Goal: Information Seeking & Learning: Learn about a topic

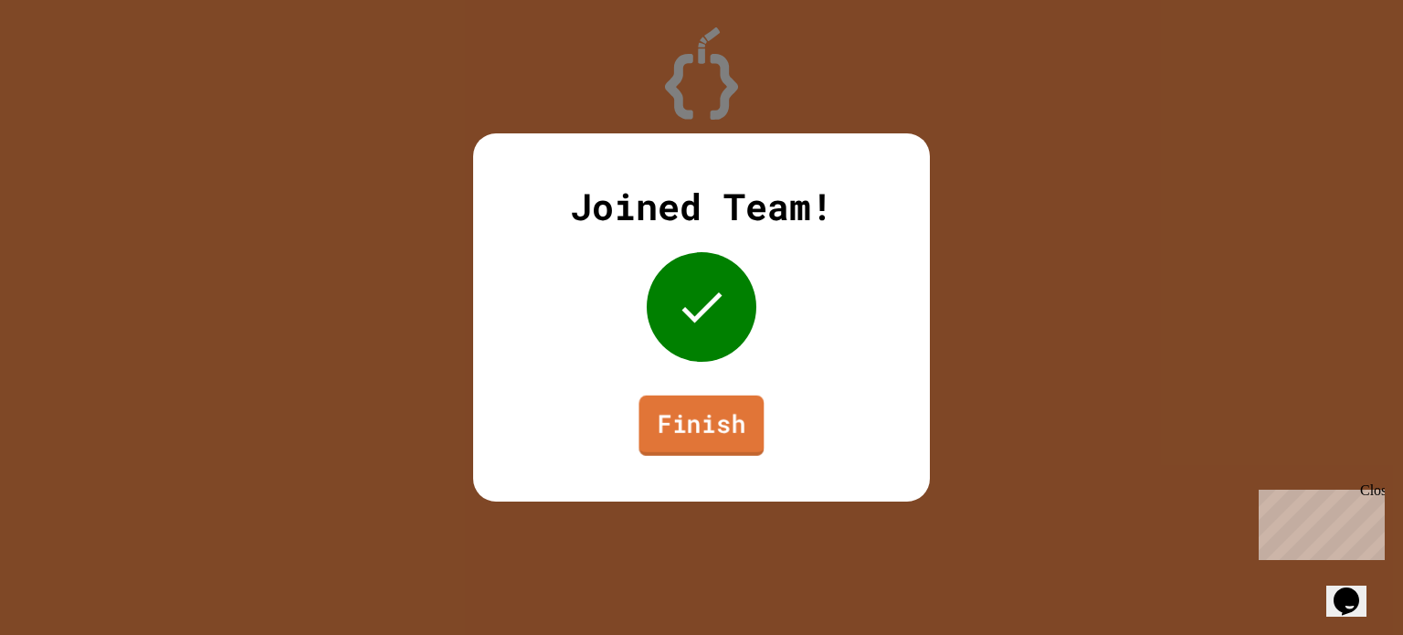
click at [694, 414] on link "Finish" at bounding box center [701, 426] width 125 height 60
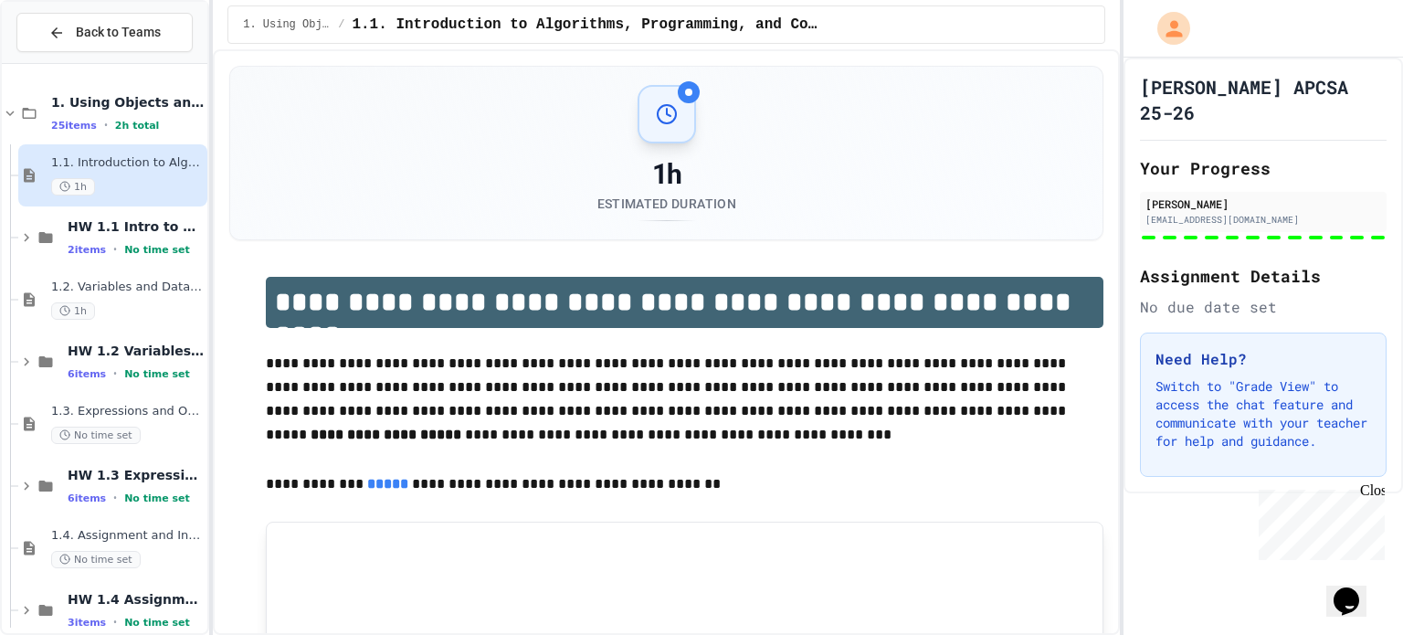
scroll to position [149, 0]
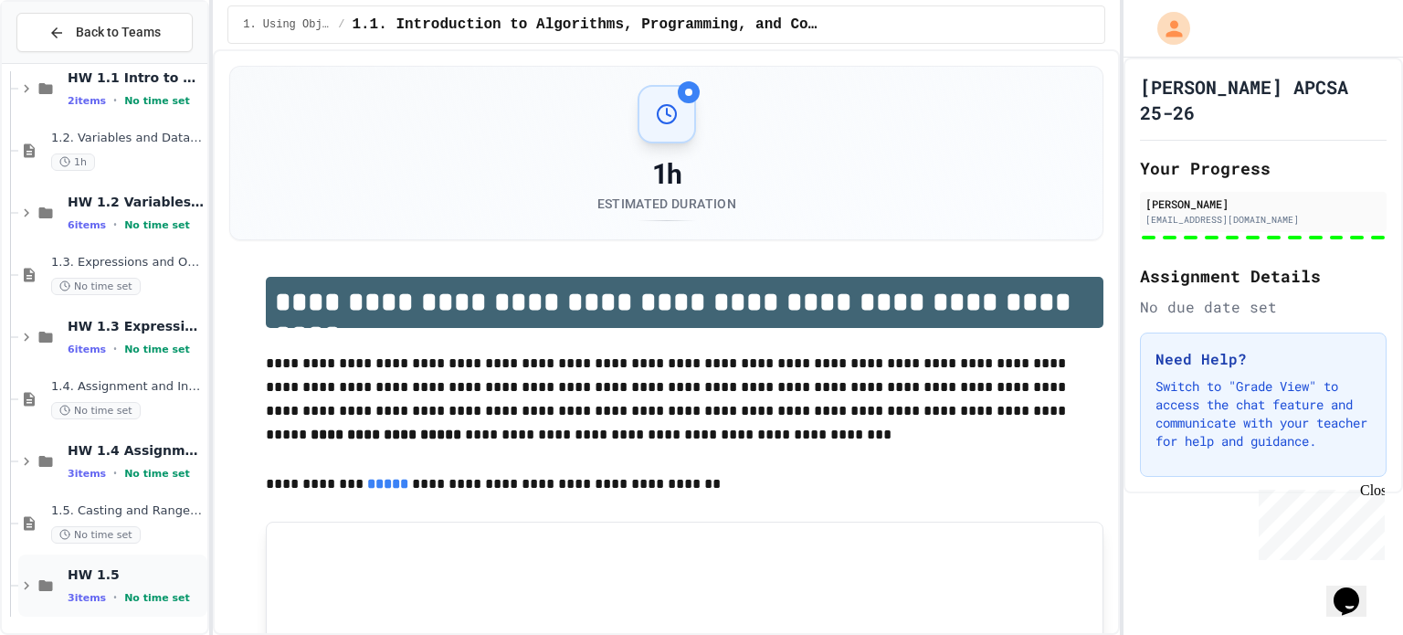
click at [68, 595] on span "3 items" at bounding box center [87, 598] width 38 height 12
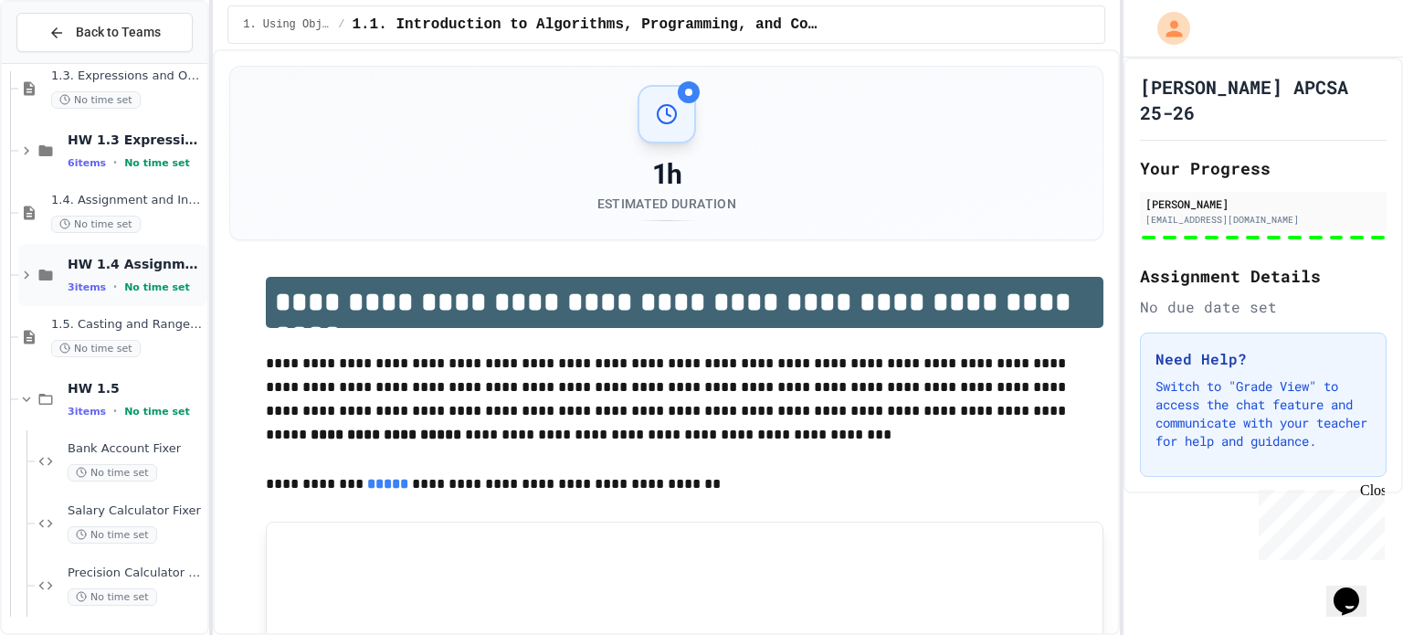
click at [113, 291] on span "•" at bounding box center [115, 287] width 4 height 15
click at [106, 260] on span "HW 1.4 Assignment Statements and Input" at bounding box center [136, 264] width 136 height 16
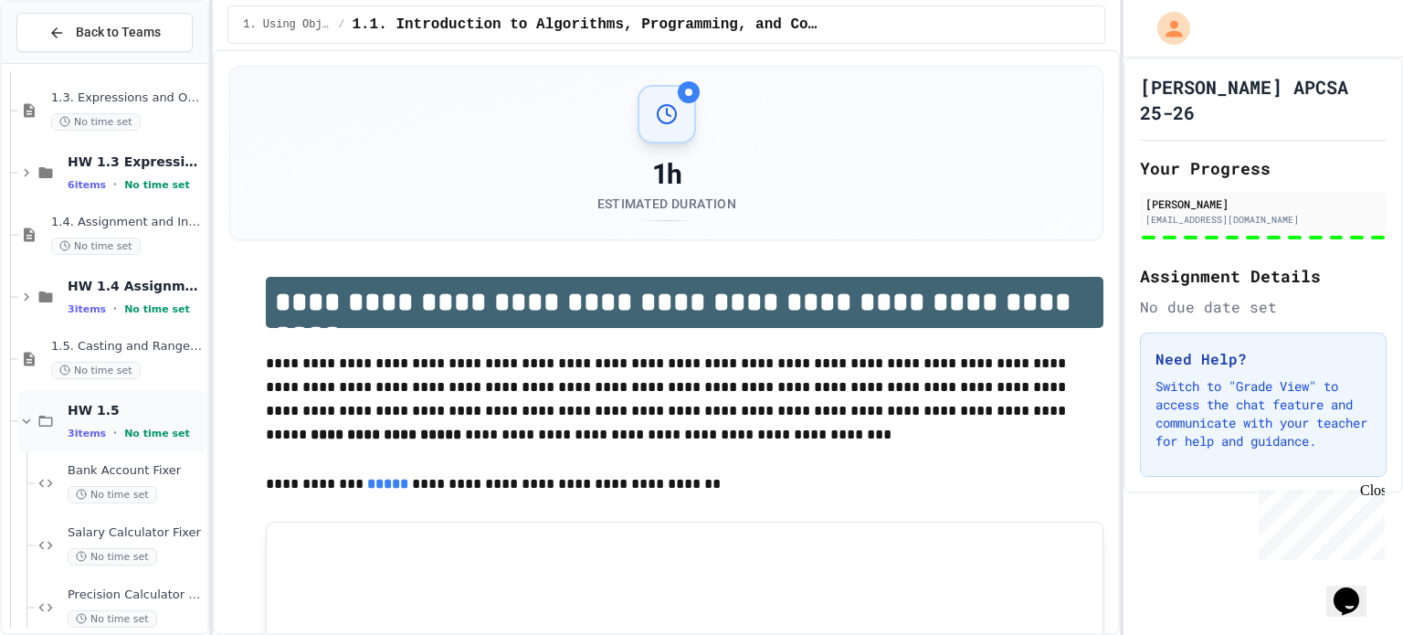
click at [94, 390] on div "HW 1.5 3 items • No time set" at bounding box center [112, 421] width 189 height 62
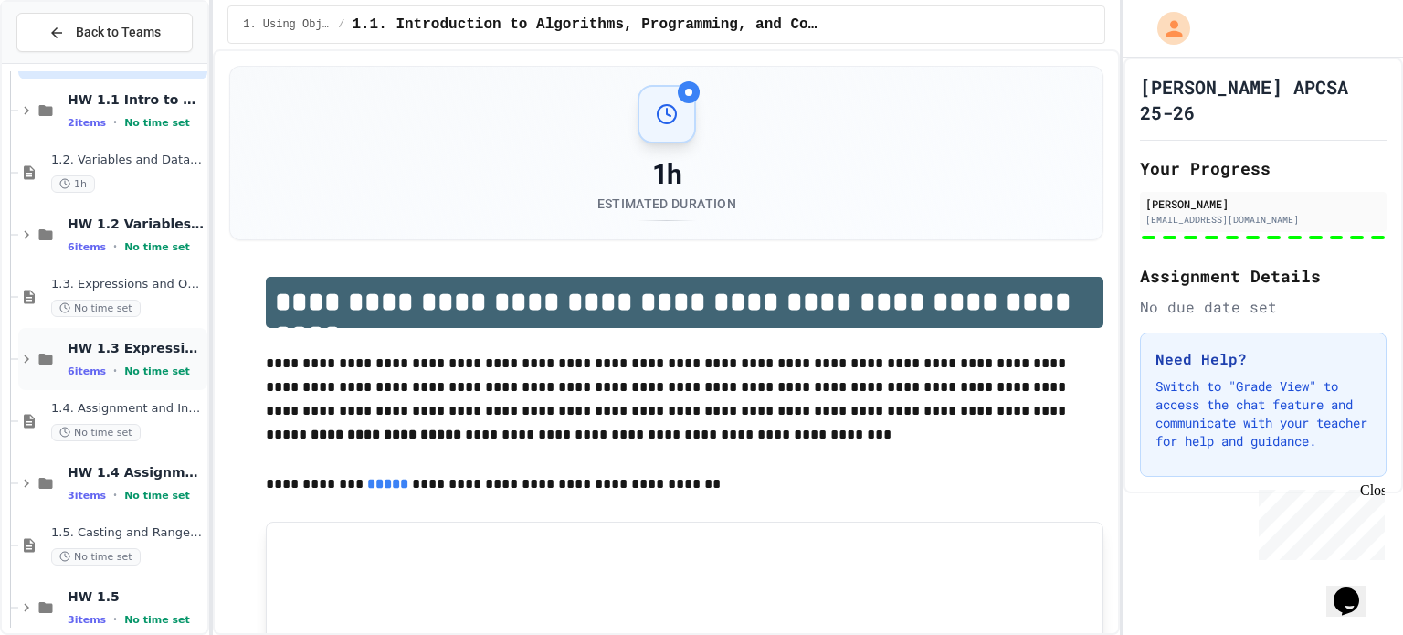
scroll to position [149, 0]
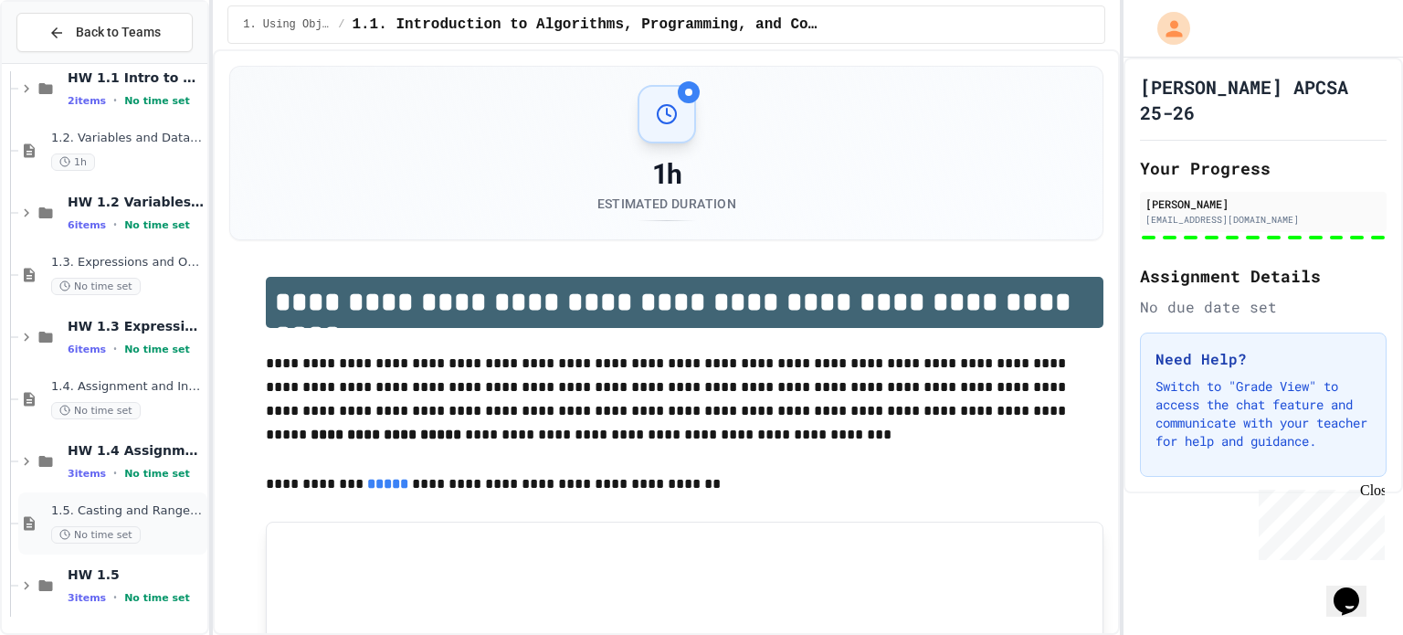
click at [51, 533] on span "No time set" at bounding box center [96, 534] width 90 height 17
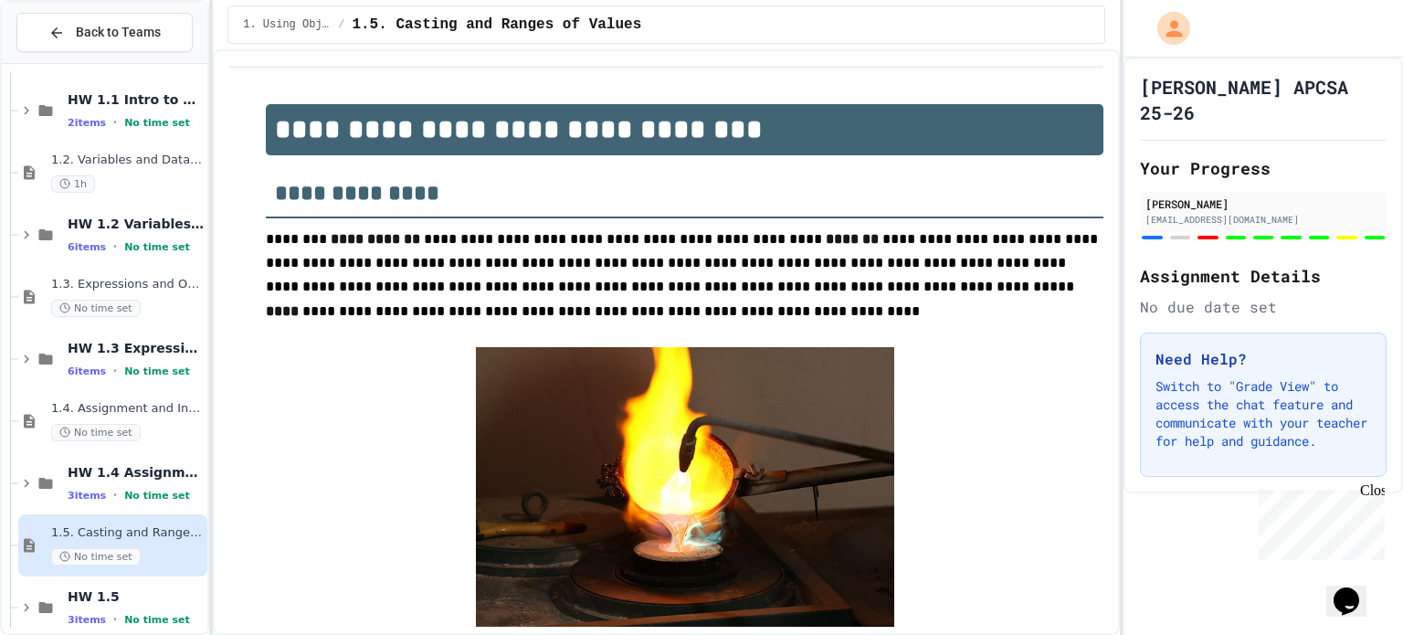
scroll to position [149, 0]
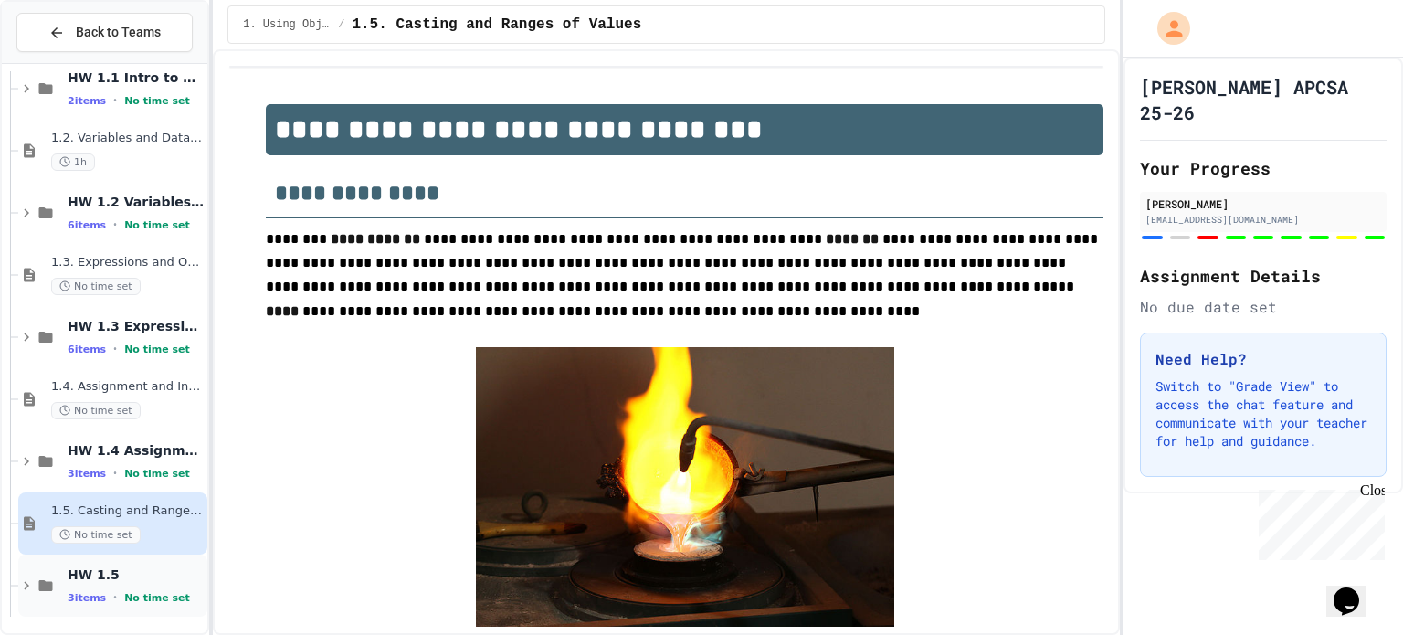
click at [32, 587] on icon at bounding box center [26, 585] width 16 height 16
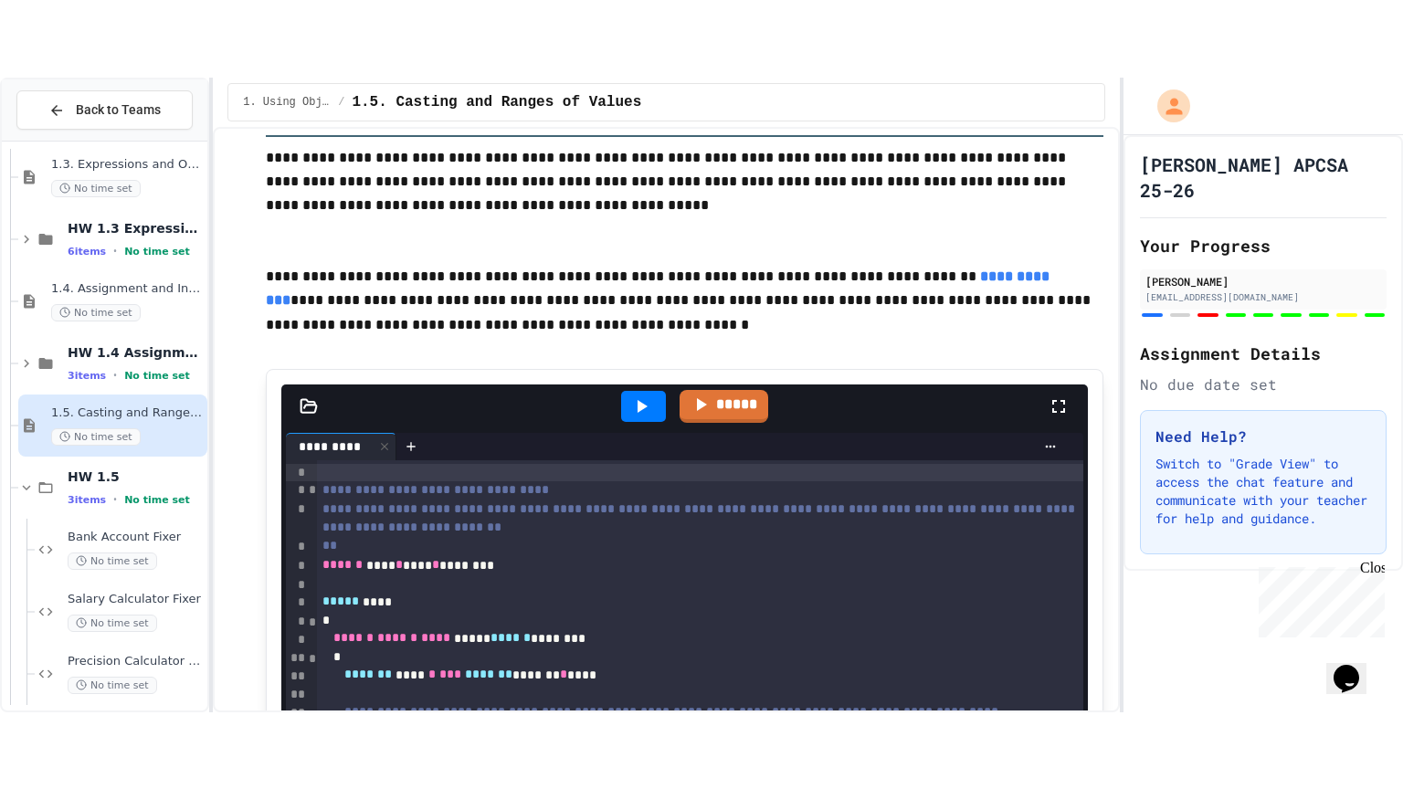
scroll to position [7741, 0]
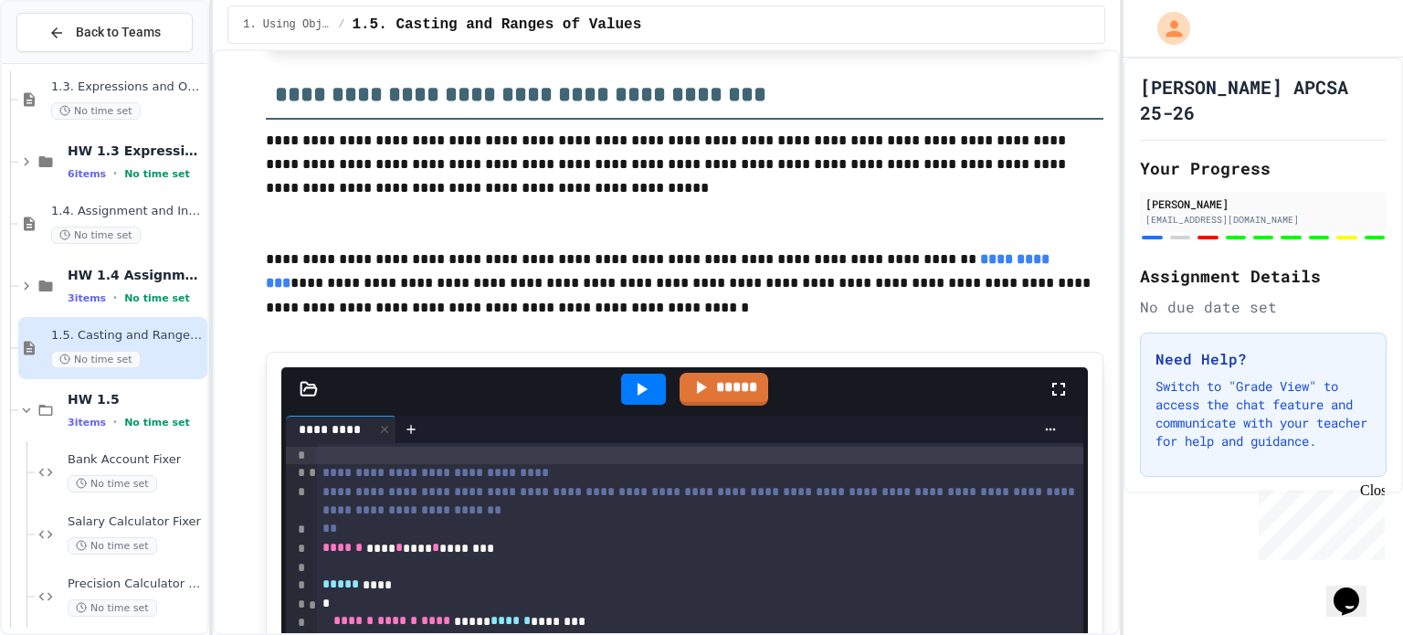
click at [1052, 396] on icon at bounding box center [1058, 389] width 13 height 13
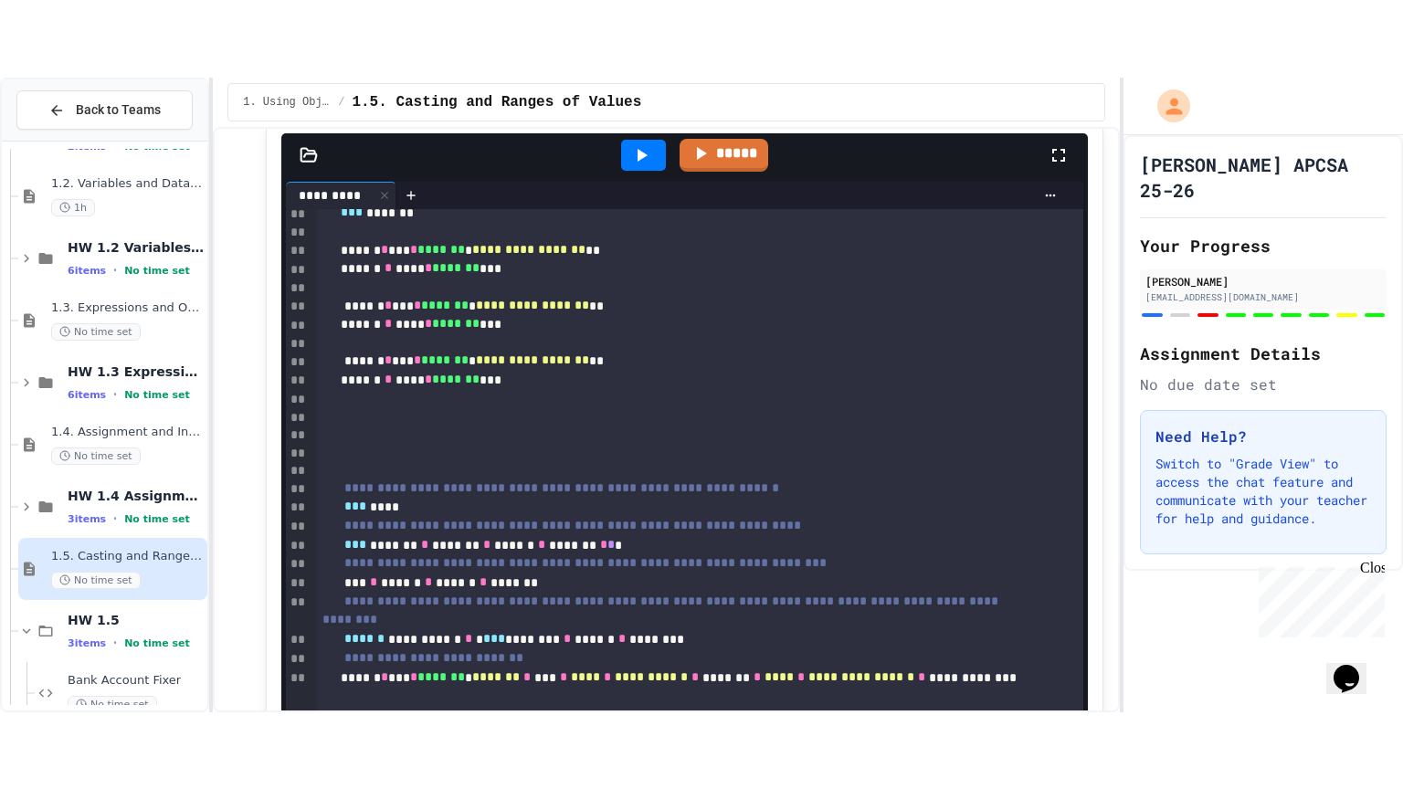
scroll to position [8048, 0]
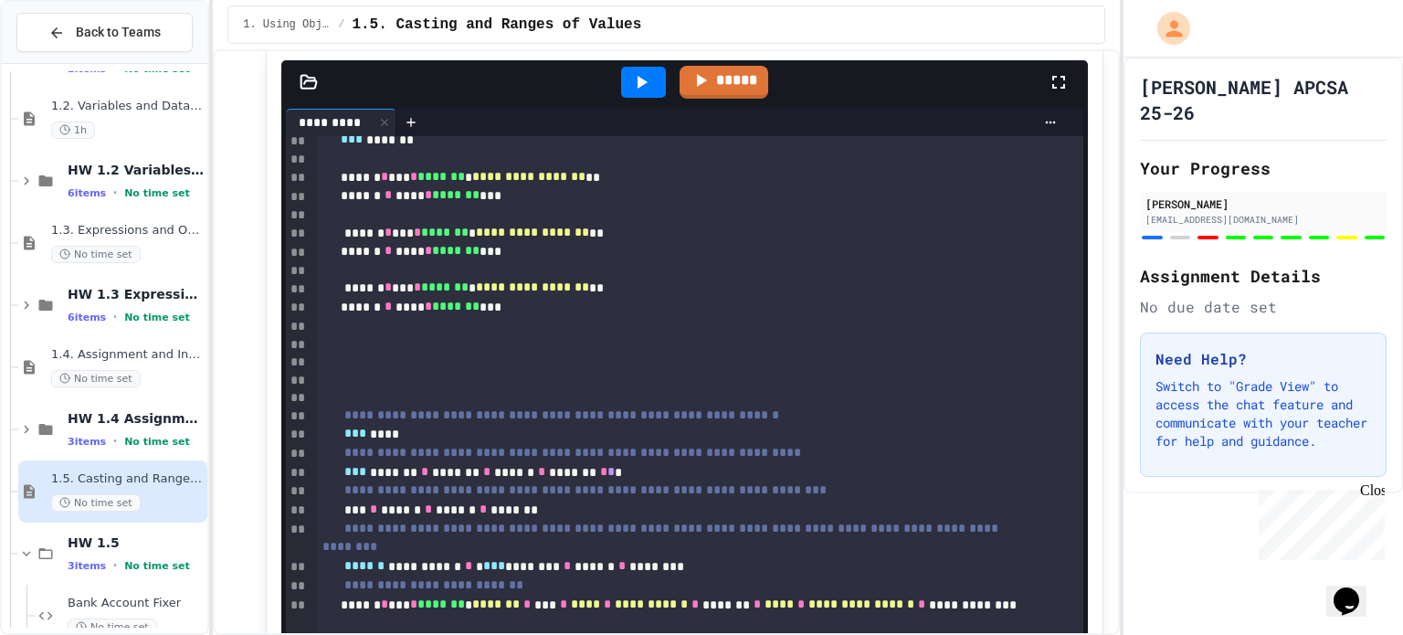
click at [1052, 93] on icon at bounding box center [1059, 82] width 22 height 22
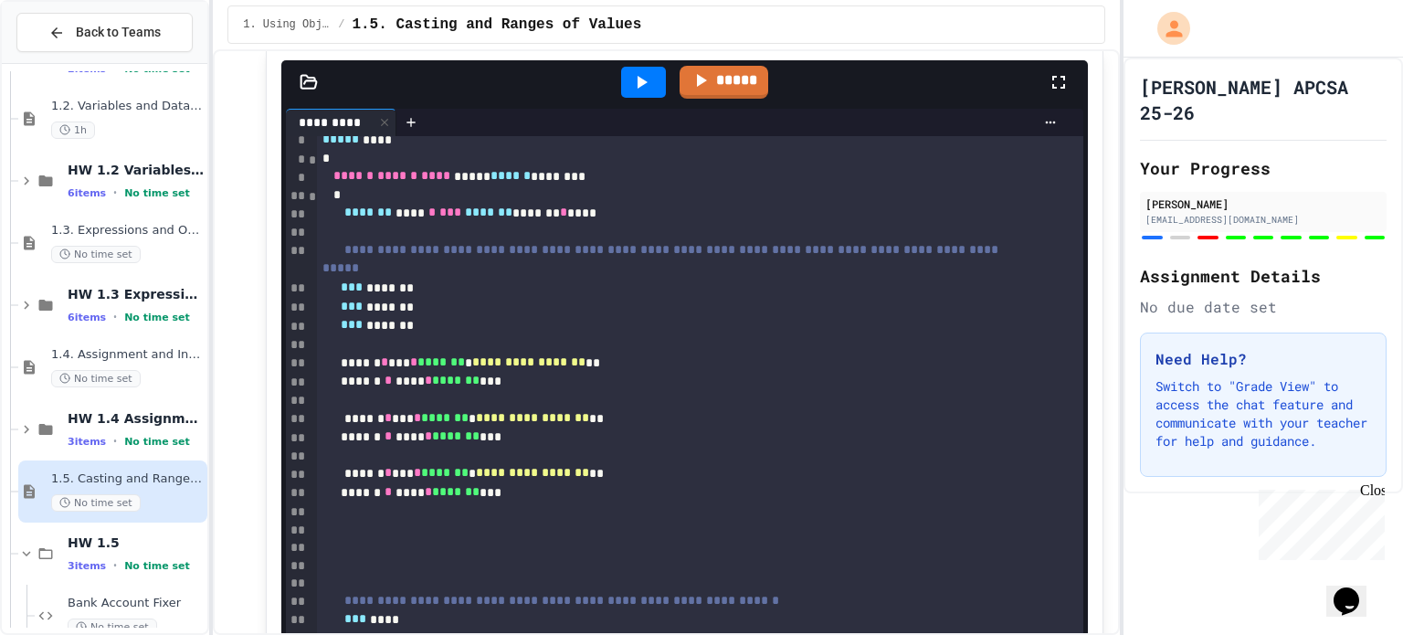
scroll to position [335, 0]
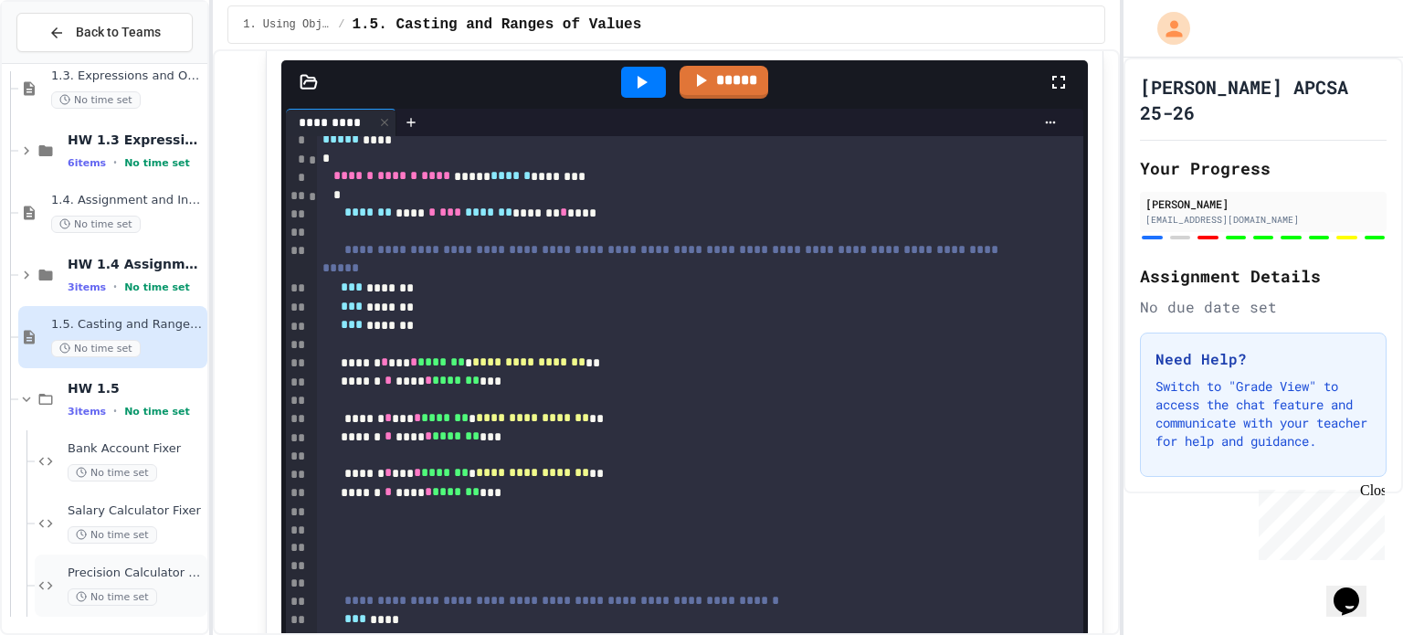
click at [122, 598] on span "No time set" at bounding box center [113, 596] width 90 height 17
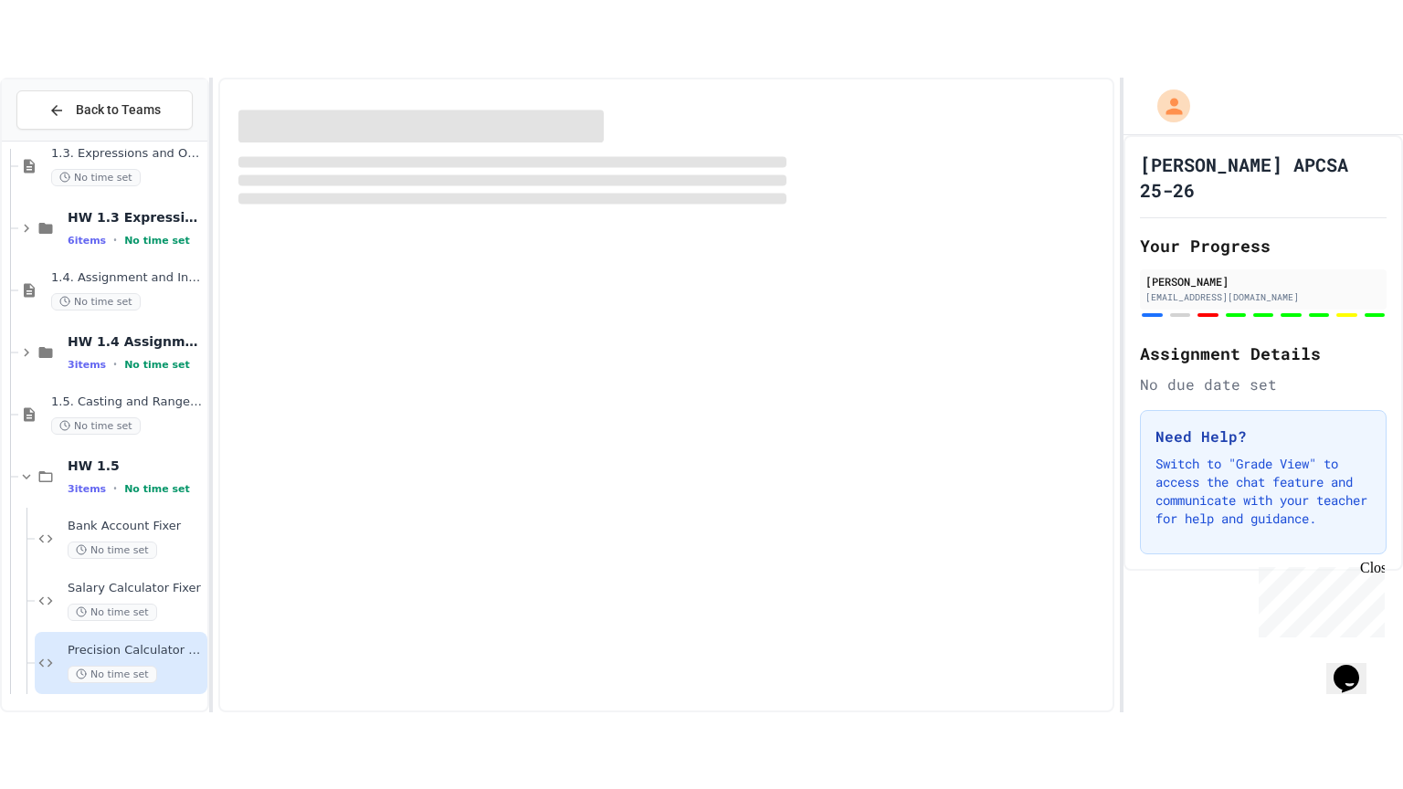
scroll to position [313, 0]
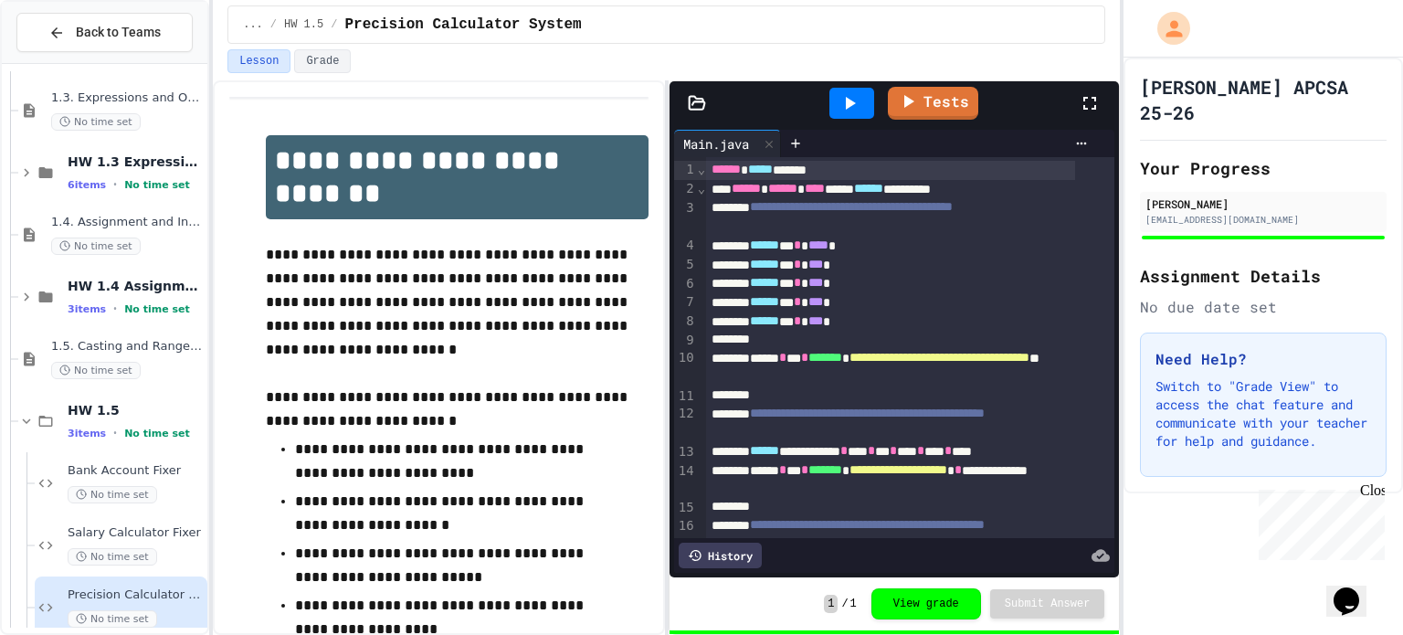
click at [1088, 103] on icon at bounding box center [1090, 103] width 22 height 22
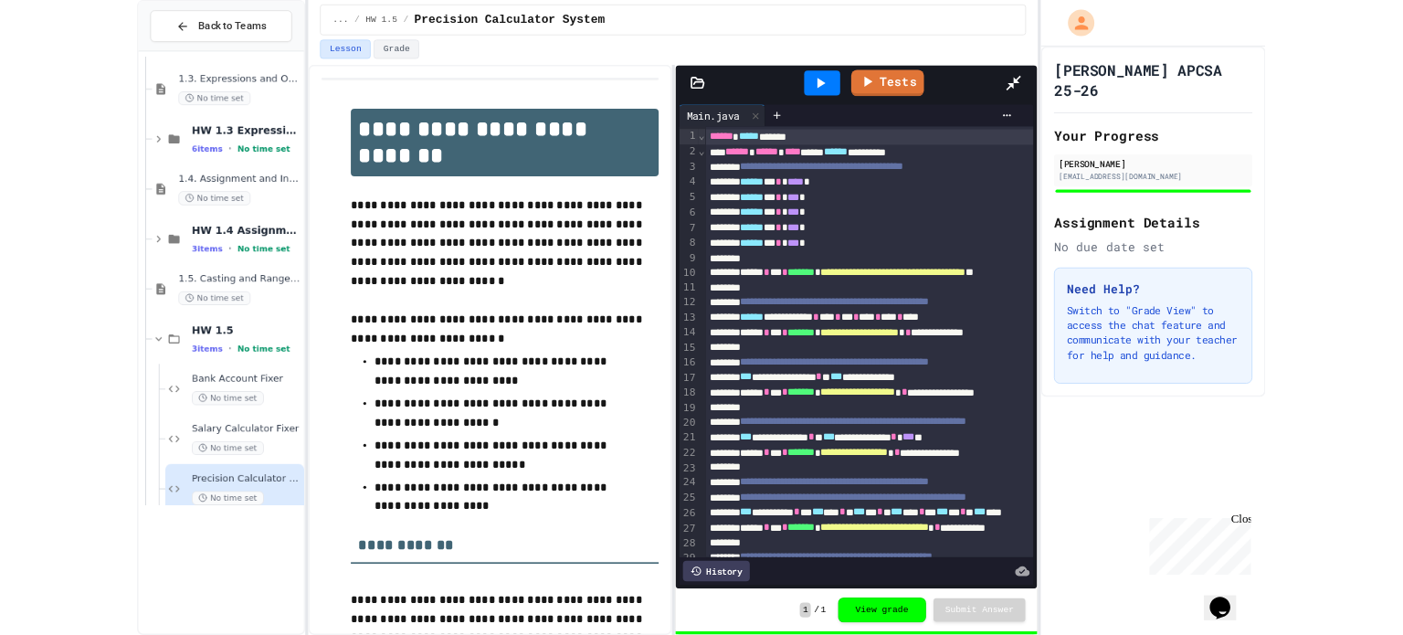
scroll to position [181, 0]
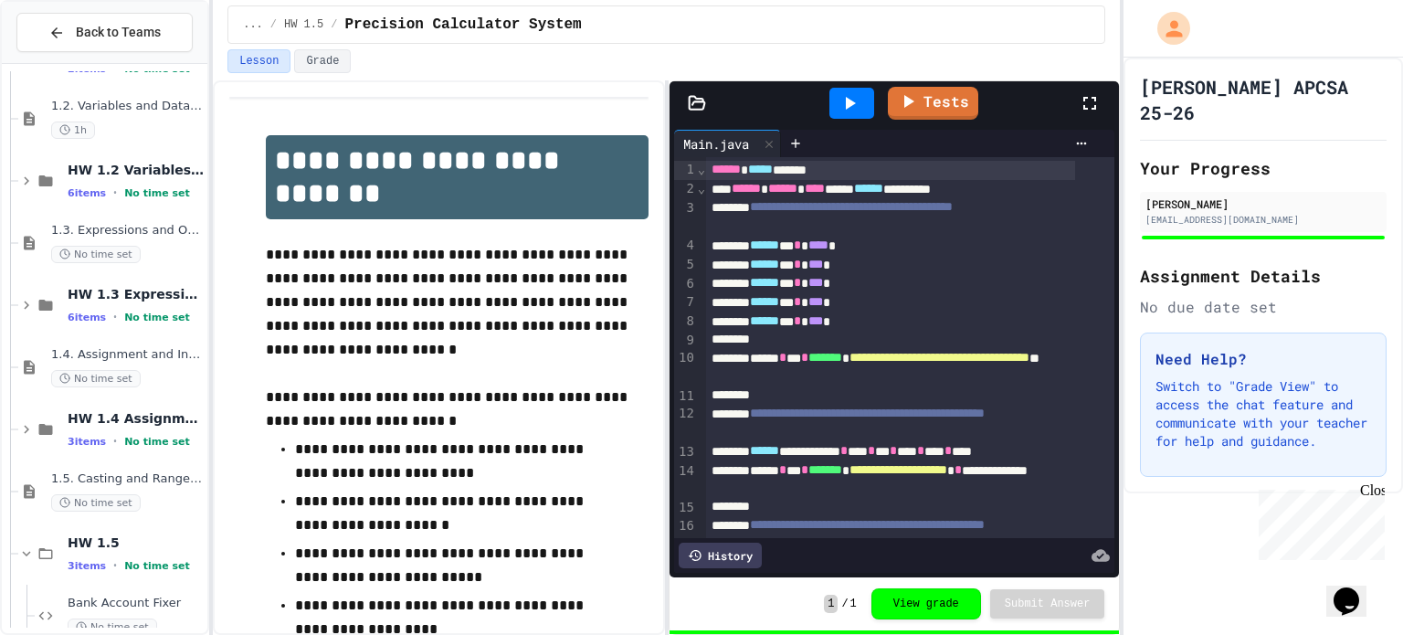
click at [1093, 100] on icon at bounding box center [1090, 103] width 22 height 22
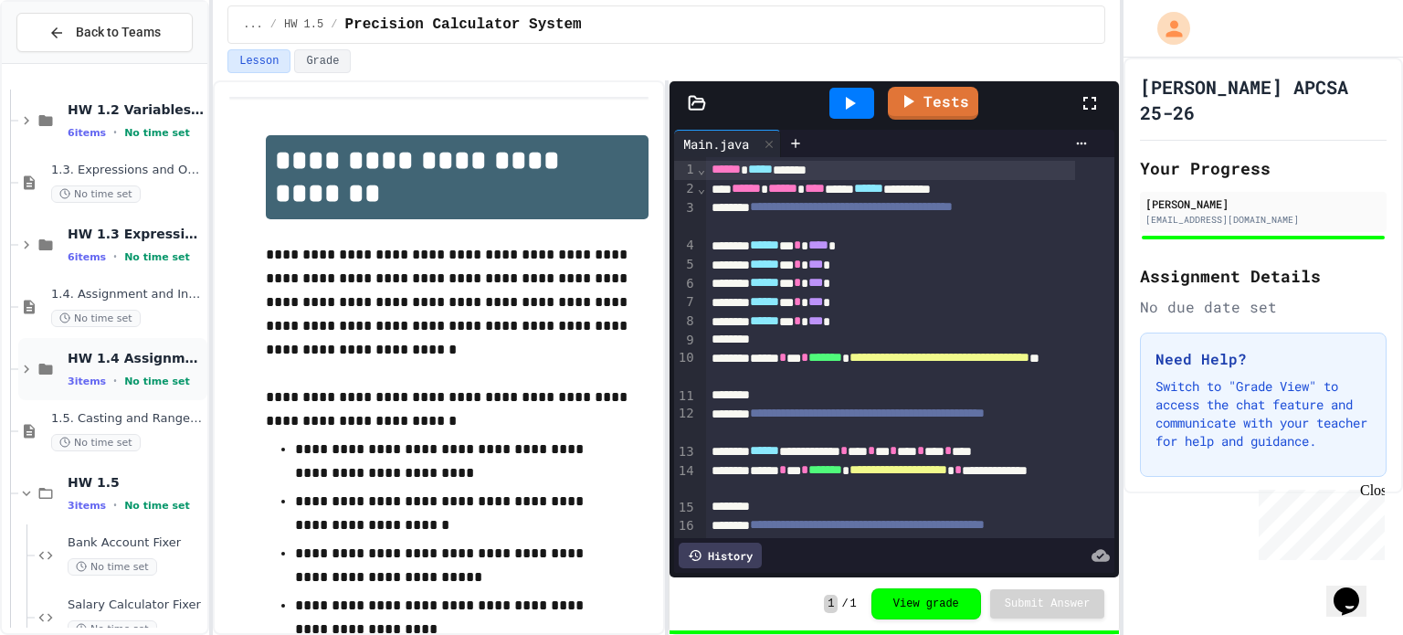
scroll to position [335, 0]
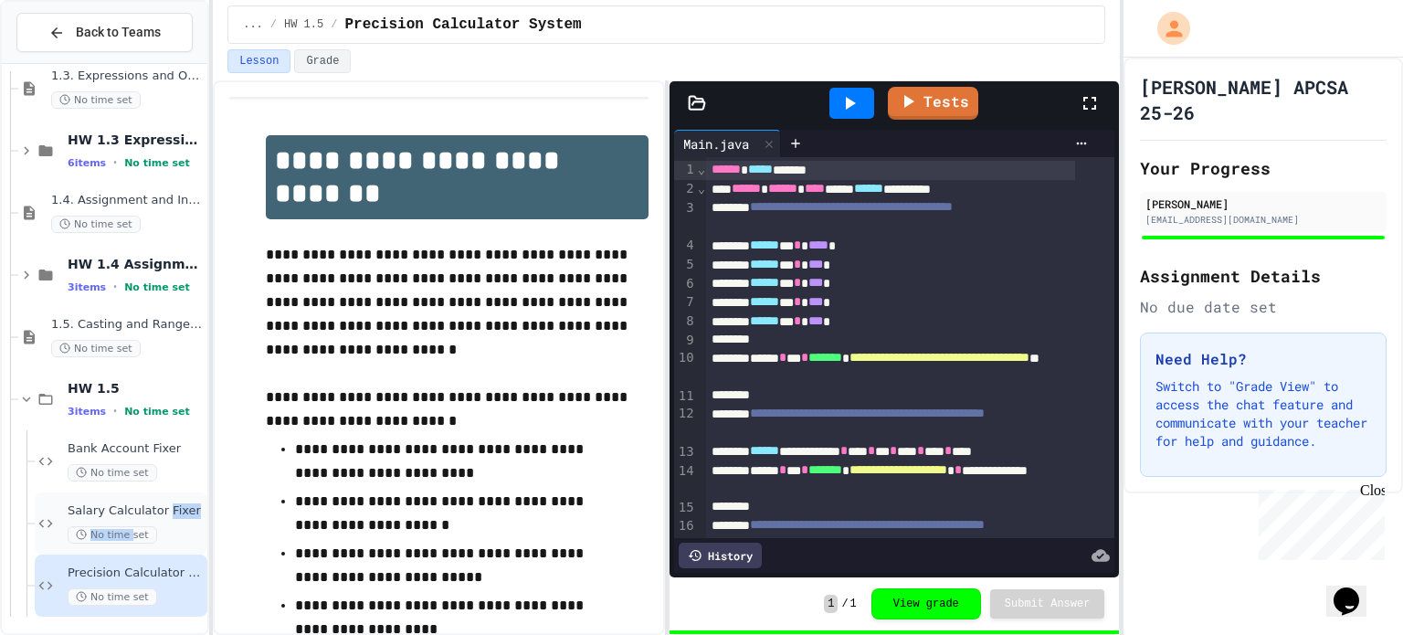
drag, startPoint x: 131, startPoint y: 547, endPoint x: 164, endPoint y: 514, distance: 46.5
click at [164, 514] on div "Salary Calculator Fixer No time set" at bounding box center [121, 523] width 173 height 62
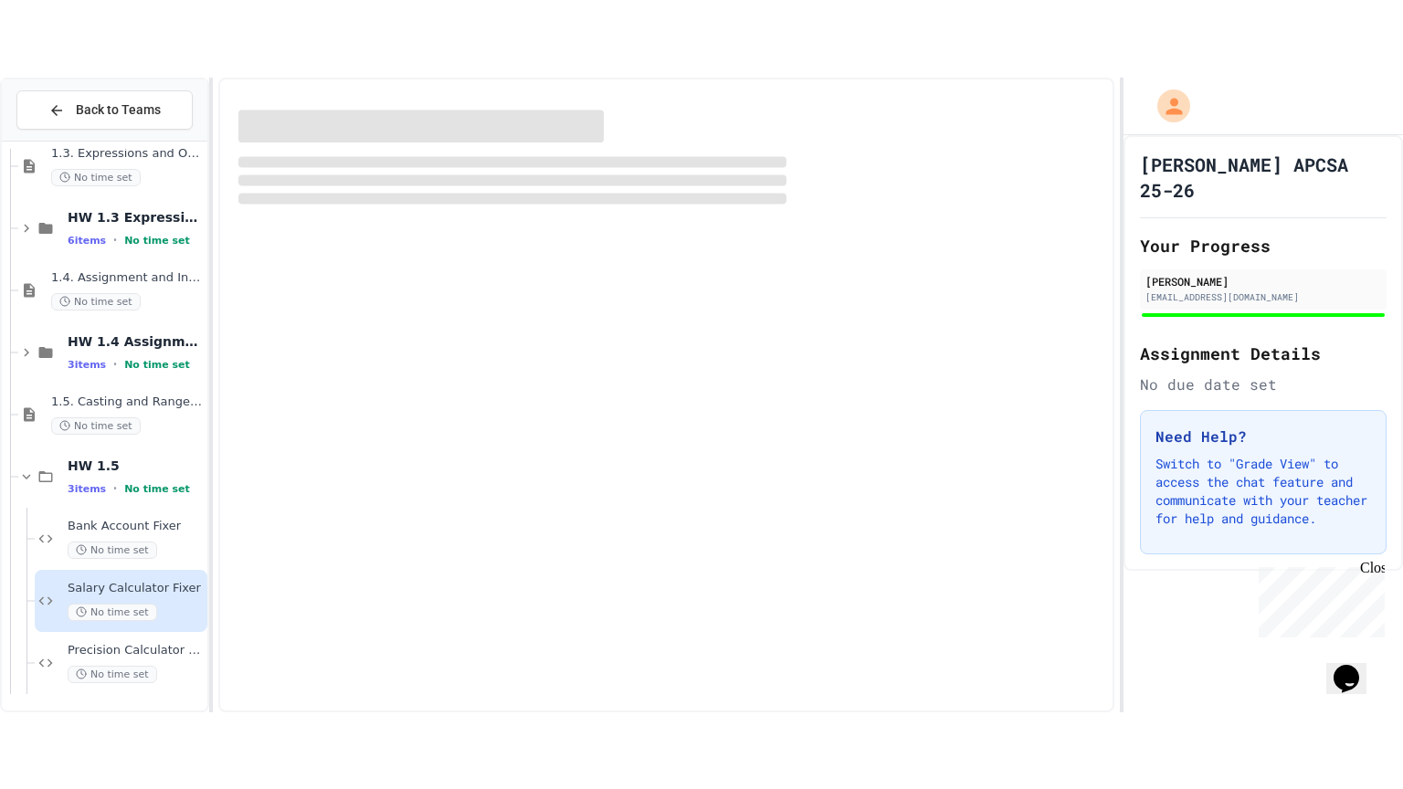
scroll to position [313, 0]
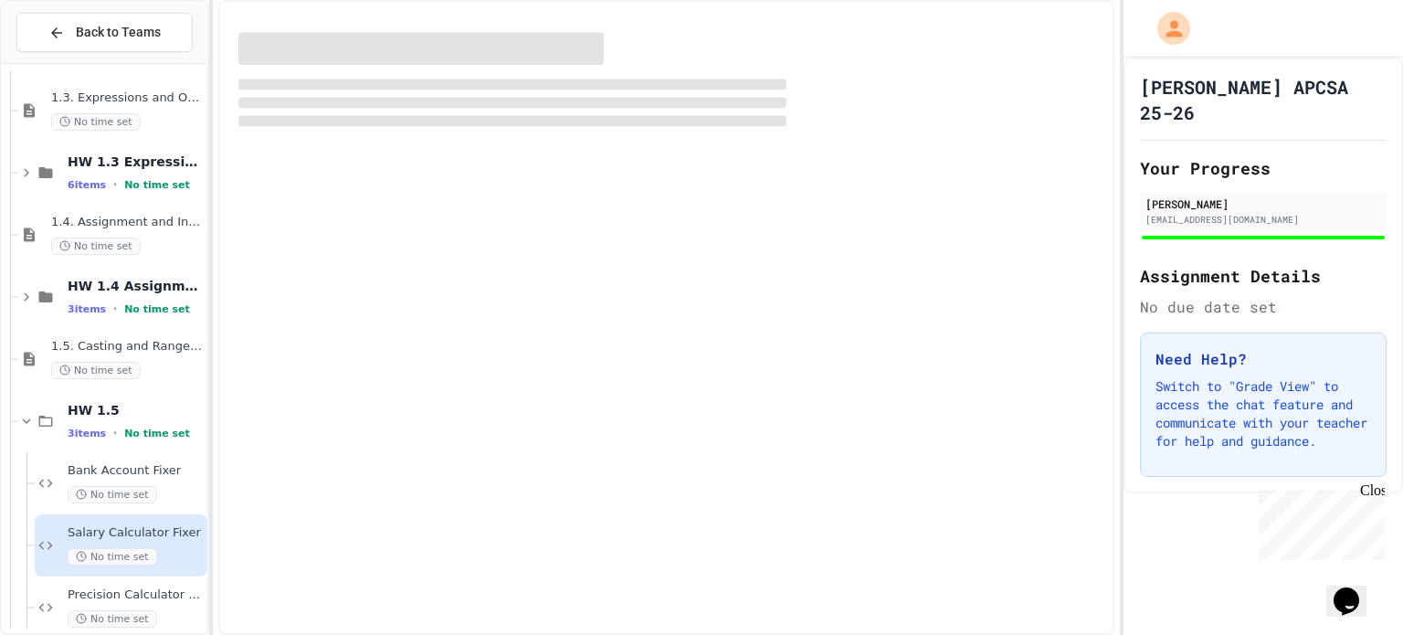
click at [164, 514] on div "HW 1.2 Variables and Data Types 6 items • No time set 1.3. Expressions and Outp…" at bounding box center [105, 349] width 206 height 556
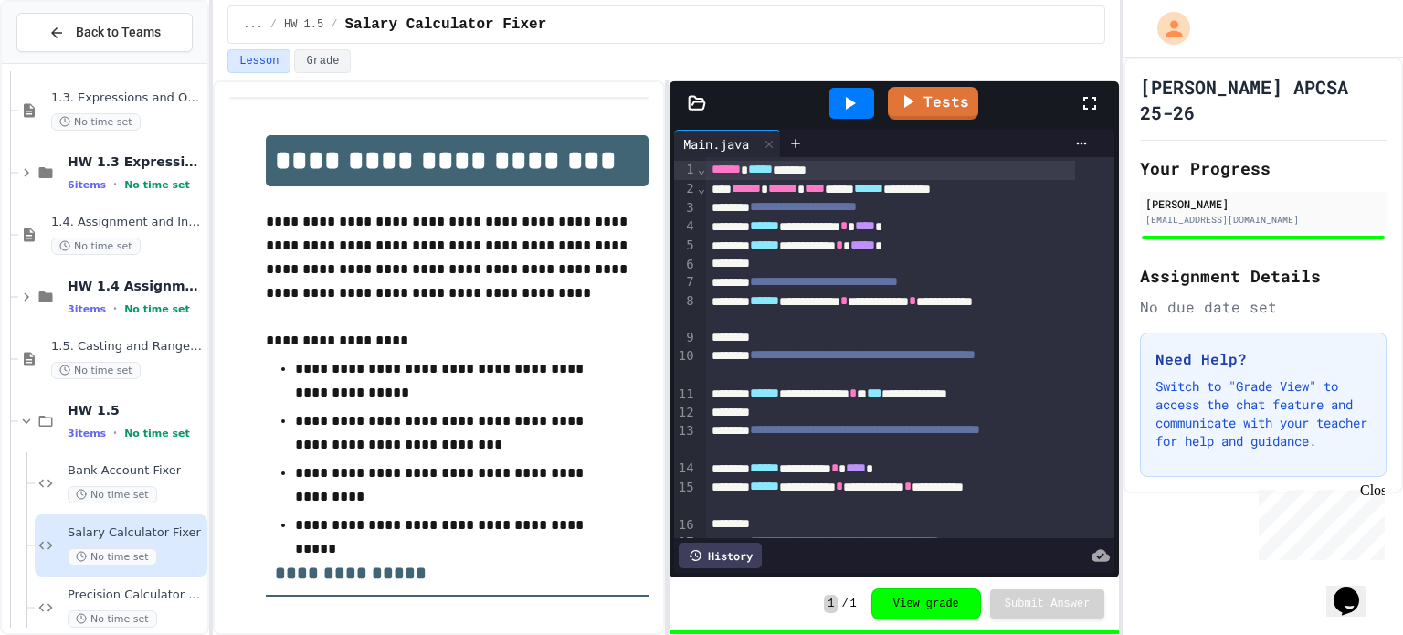
click at [1089, 109] on icon at bounding box center [1090, 103] width 22 height 22
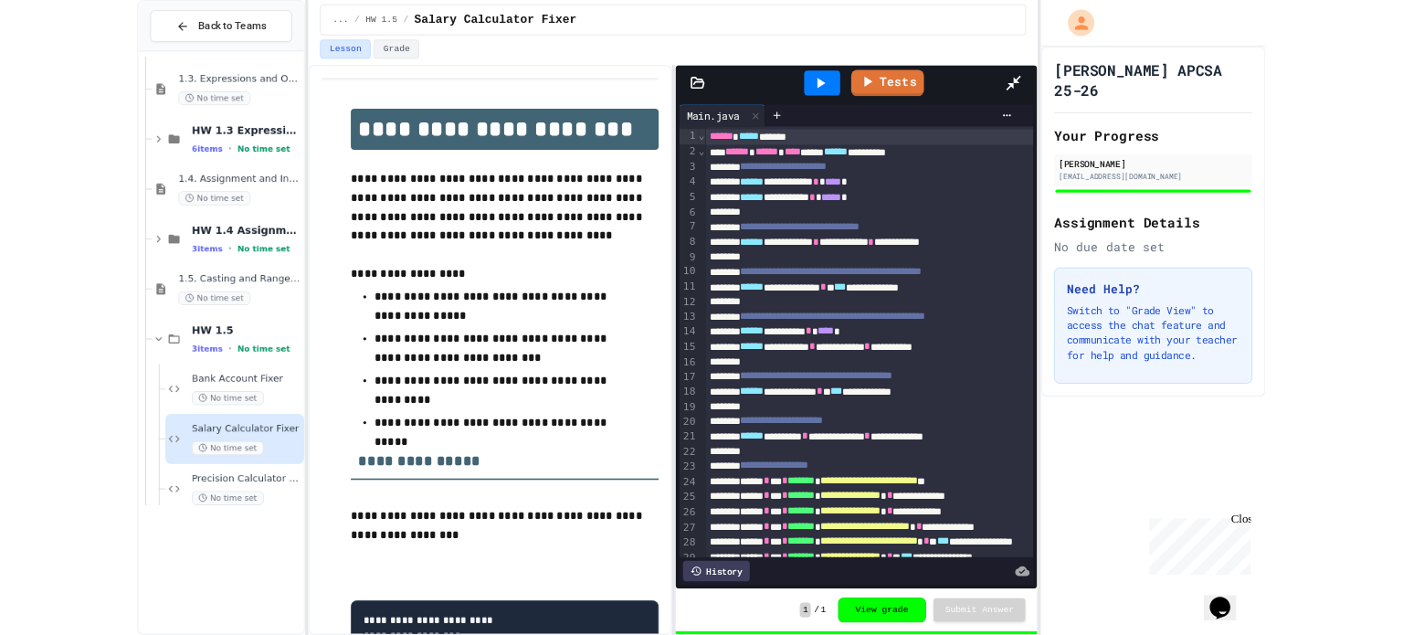
scroll to position [181, 0]
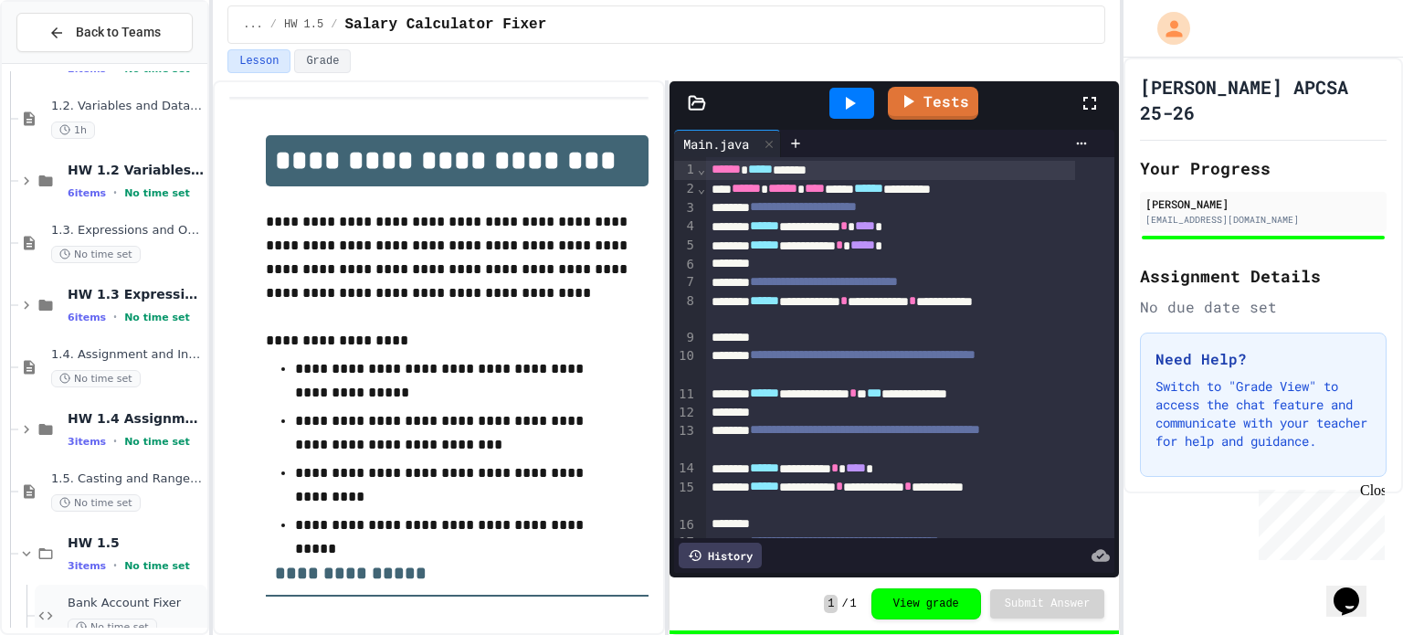
click at [107, 596] on span "Bank Account Fixer" at bounding box center [136, 604] width 136 height 16
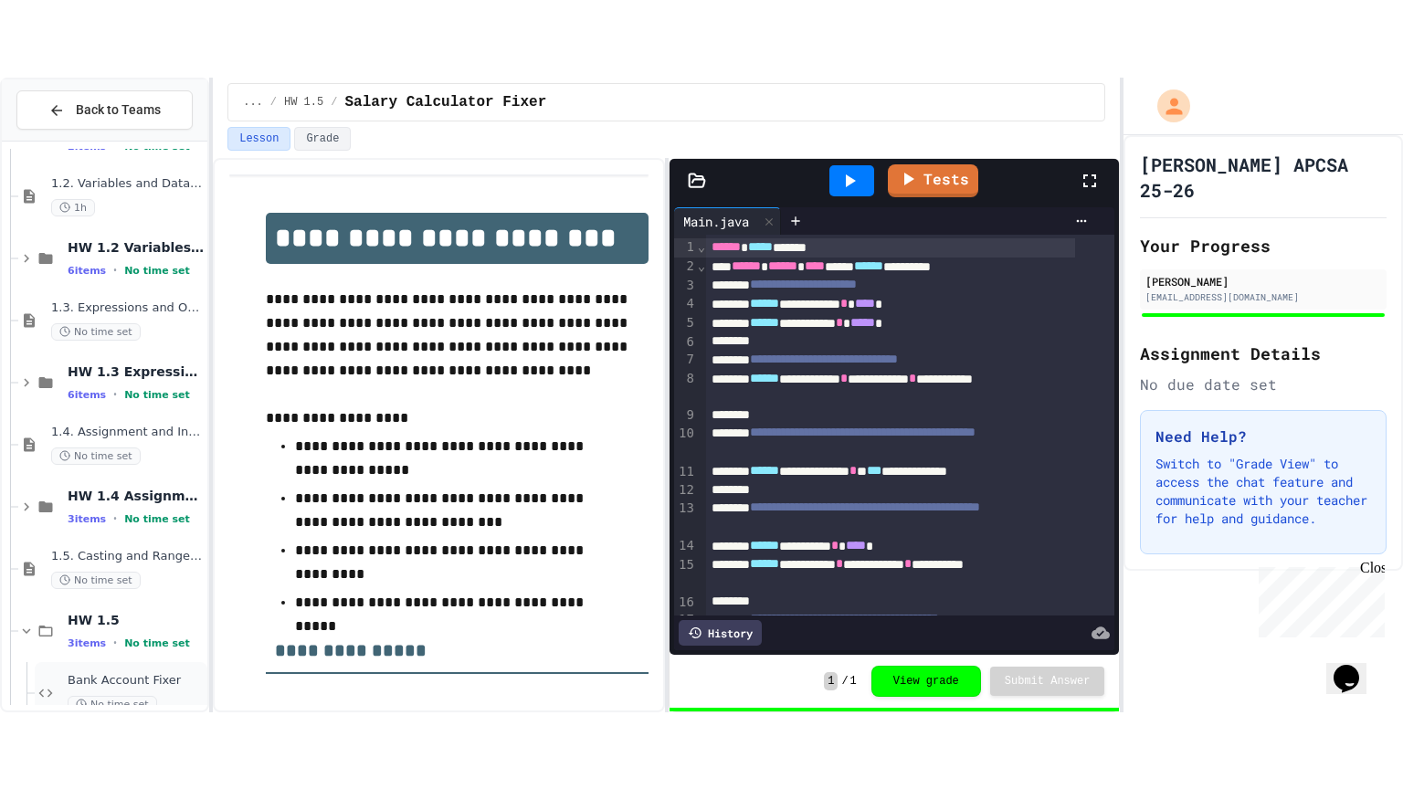
scroll to position [189, 0]
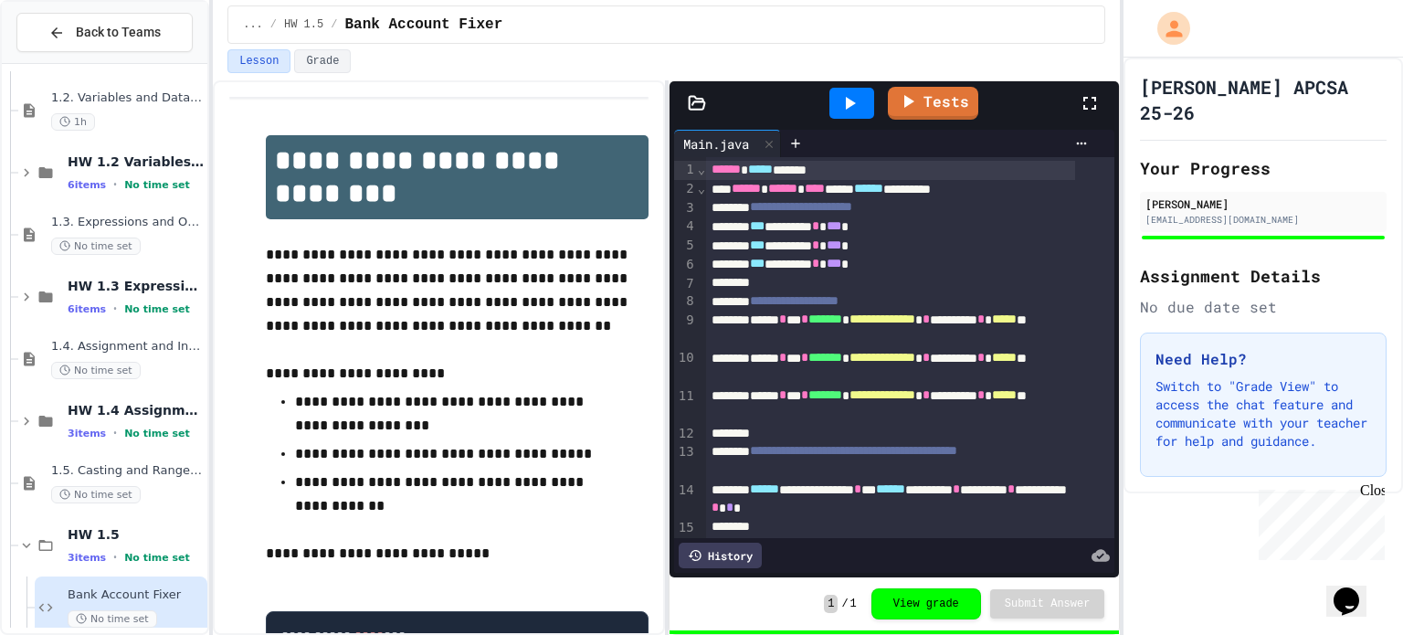
click at [1097, 96] on icon at bounding box center [1090, 103] width 22 height 22
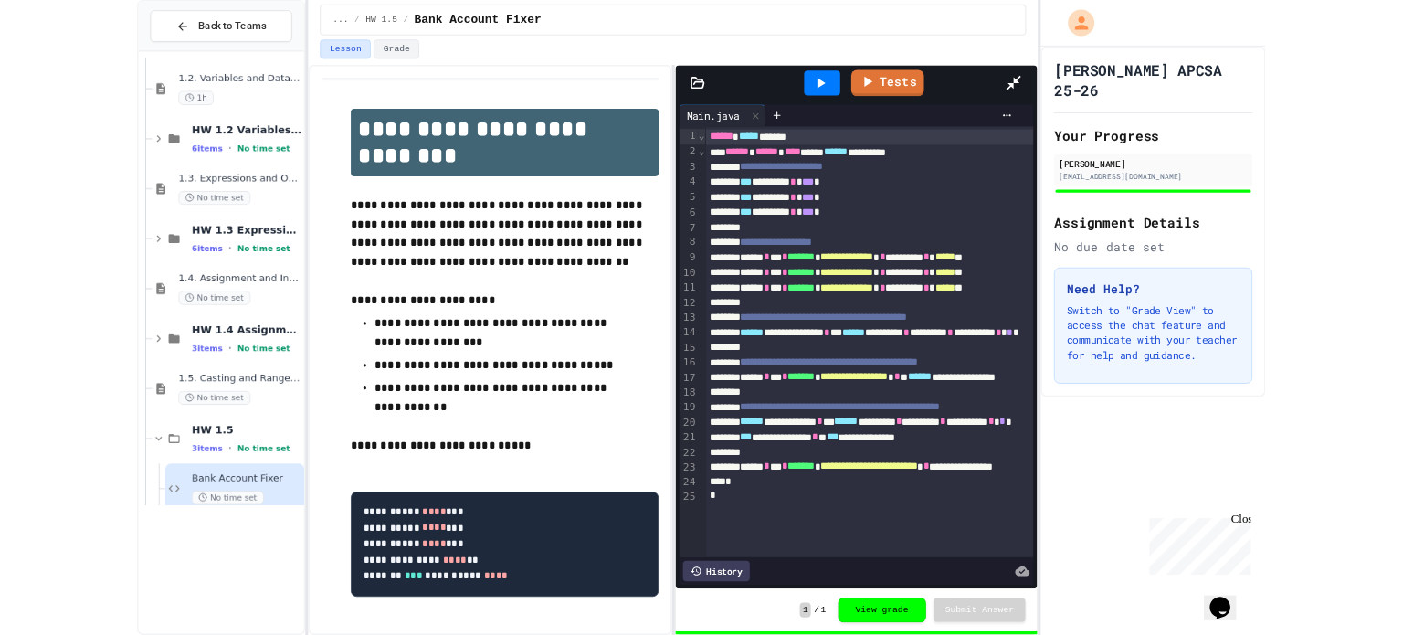
scroll to position [181, 0]
